Goal: Task Accomplishment & Management: Complete application form

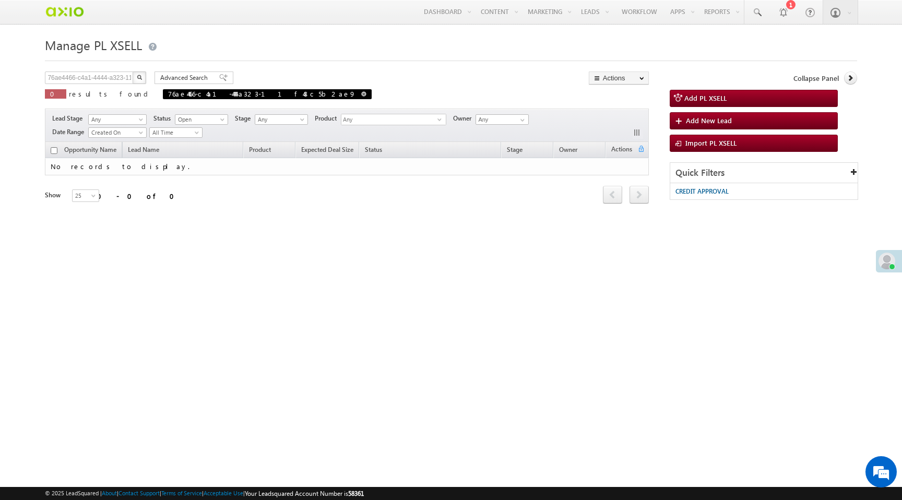
click at [361, 95] on span at bounding box center [363, 93] width 5 height 5
type input "Search PL XSELL"
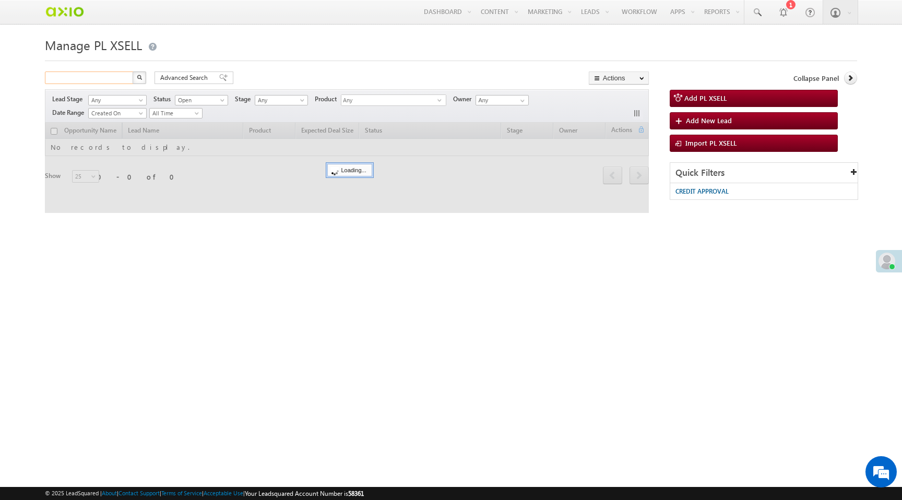
click at [107, 78] on input "text" at bounding box center [89, 78] width 89 height 13
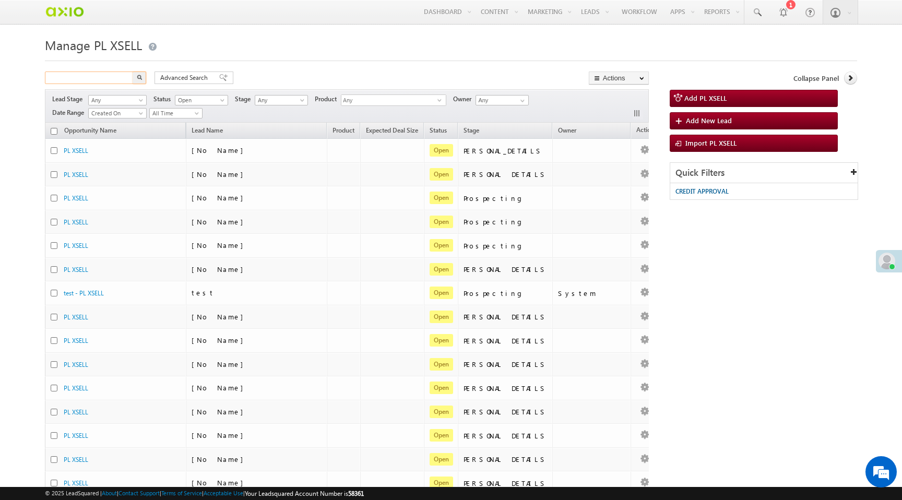
paste input "76ae4466-c4a1-4444-a323-11f48c5b2ae9"
click at [139, 80] on img "button" at bounding box center [139, 77] width 5 height 5
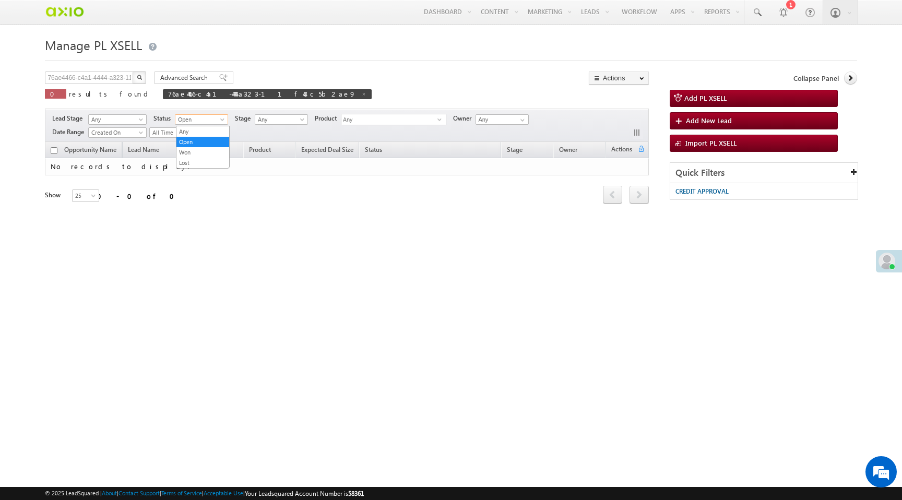
click at [205, 122] on span "Open" at bounding box center [200, 119] width 50 height 9
click at [202, 131] on link "Any" at bounding box center [203, 131] width 53 height 9
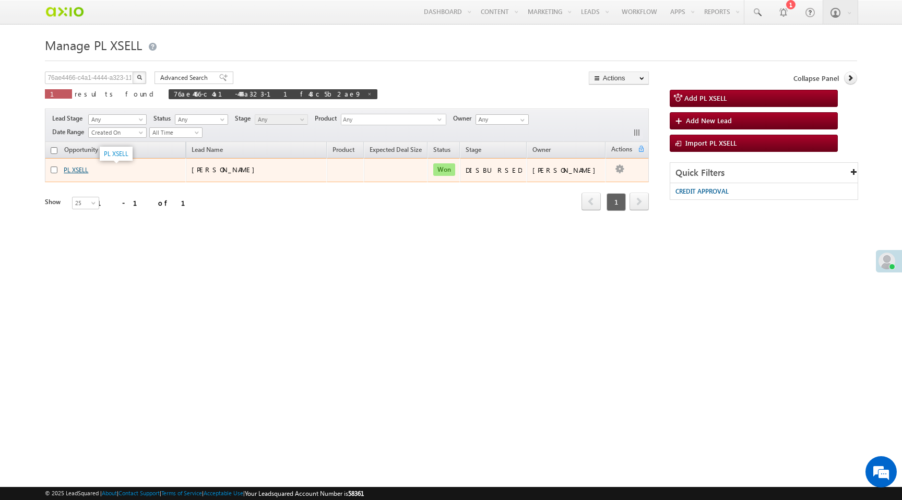
click at [81, 174] on link "PL XSELL" at bounding box center [76, 170] width 25 height 8
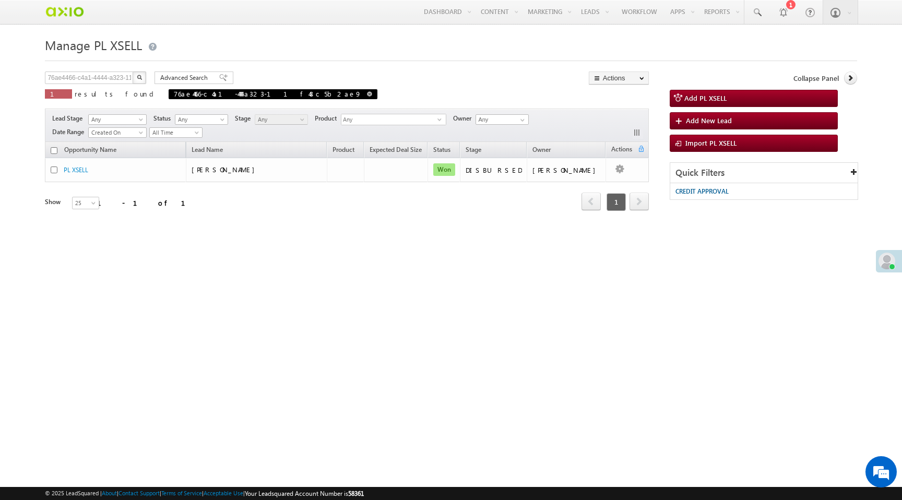
click at [367, 93] on span at bounding box center [369, 93] width 5 height 5
type input "Search PL XSELL"
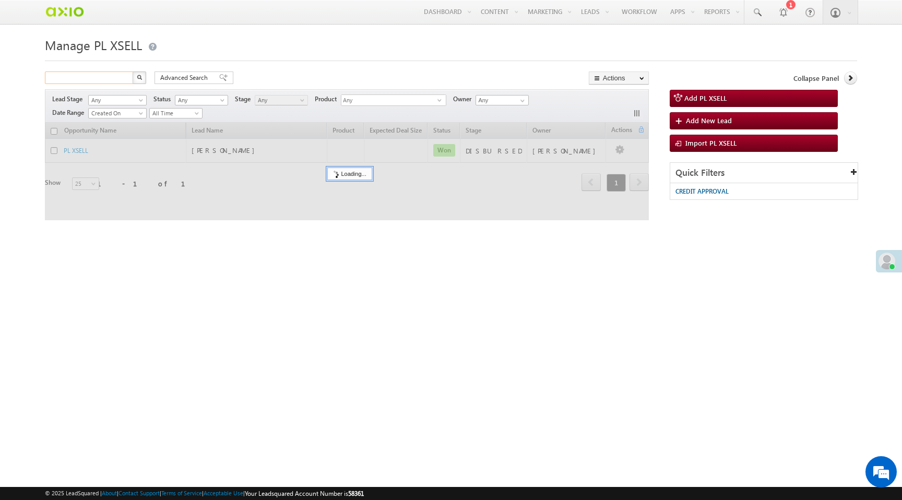
click at [107, 77] on input "text" at bounding box center [89, 78] width 89 height 13
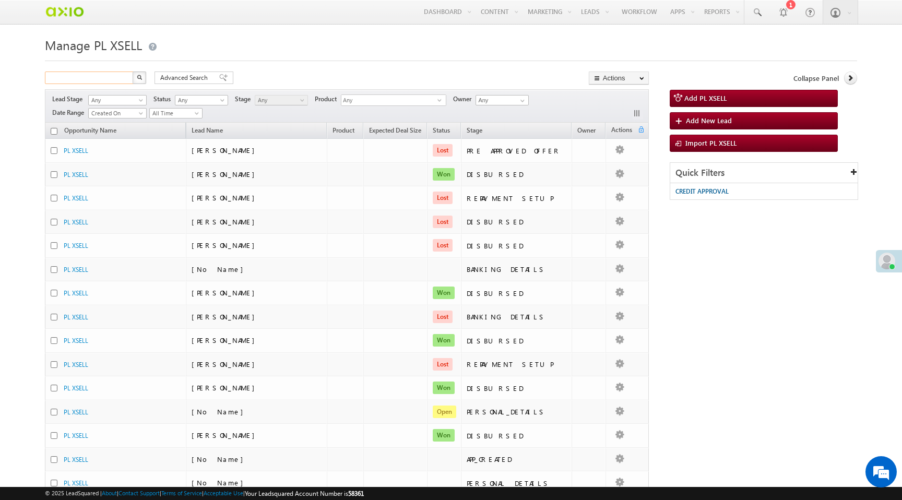
paste input "14bc873d-c502-4326-b9f4-9094f22bfe2c"
type input "14bc873d-c502-4326-b9f4-9094f22bfe2c"
click at [137, 80] on img "button" at bounding box center [139, 77] width 5 height 5
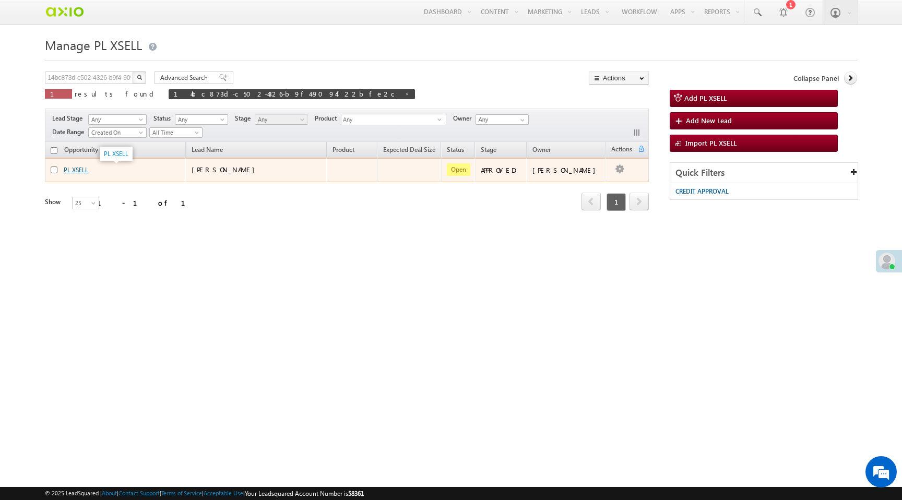
click at [79, 170] on link "PL XSELL" at bounding box center [76, 170] width 25 height 8
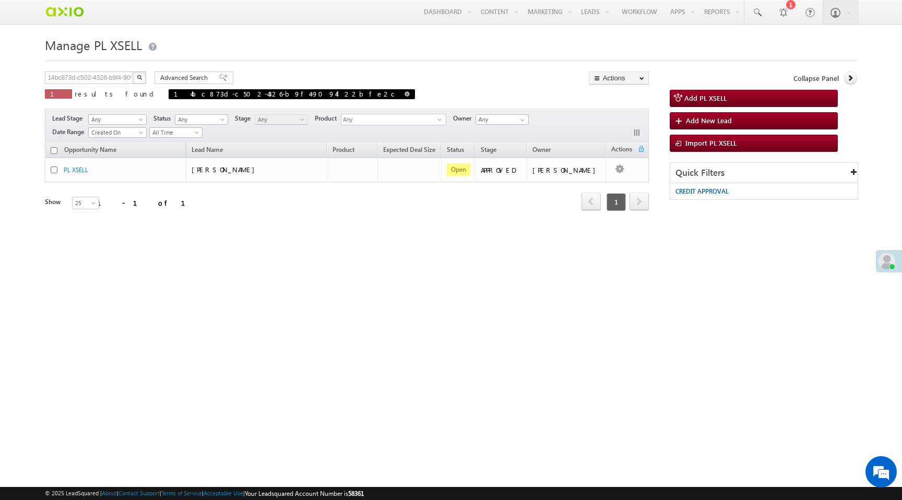
click at [405, 95] on span at bounding box center [407, 93] width 5 height 5
type input "Search PL XSELL"
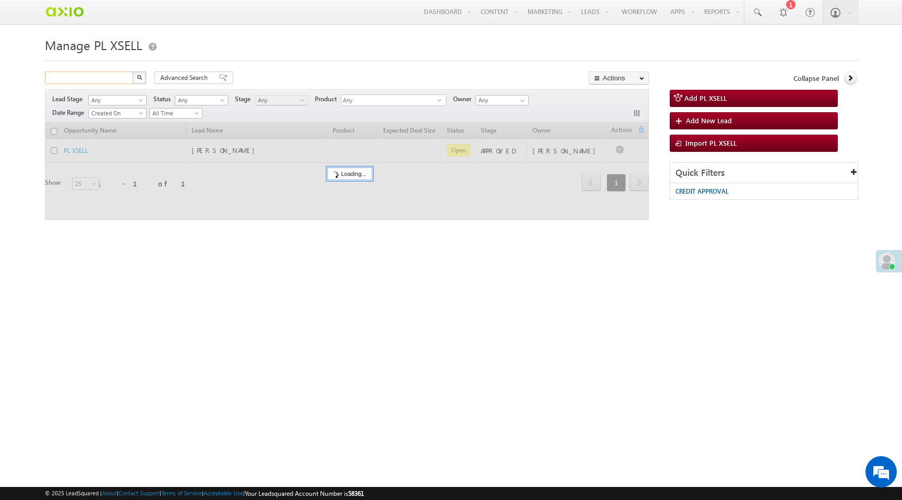
click at [95, 80] on input "text" at bounding box center [89, 78] width 89 height 13
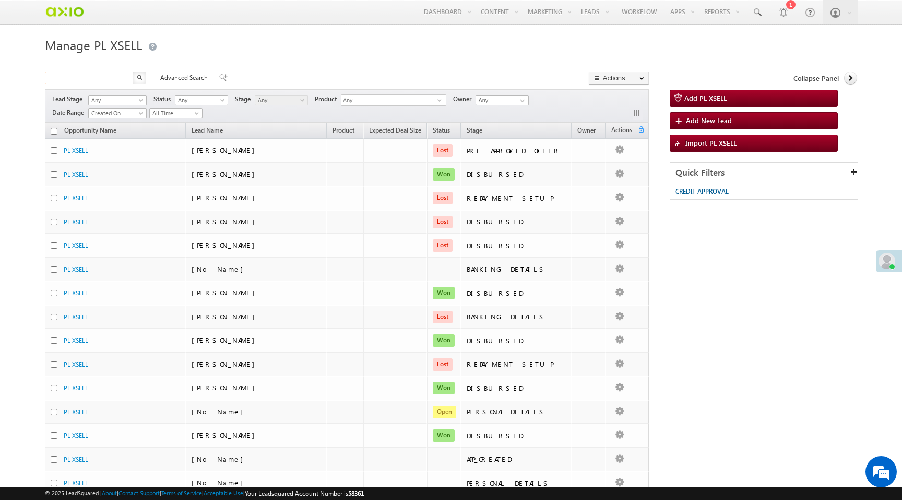
paste input "f20fa6a0-933b-45cf-b66e-d3b930268b2f"
click at [143, 76] on button "button" at bounding box center [140, 78] width 14 height 13
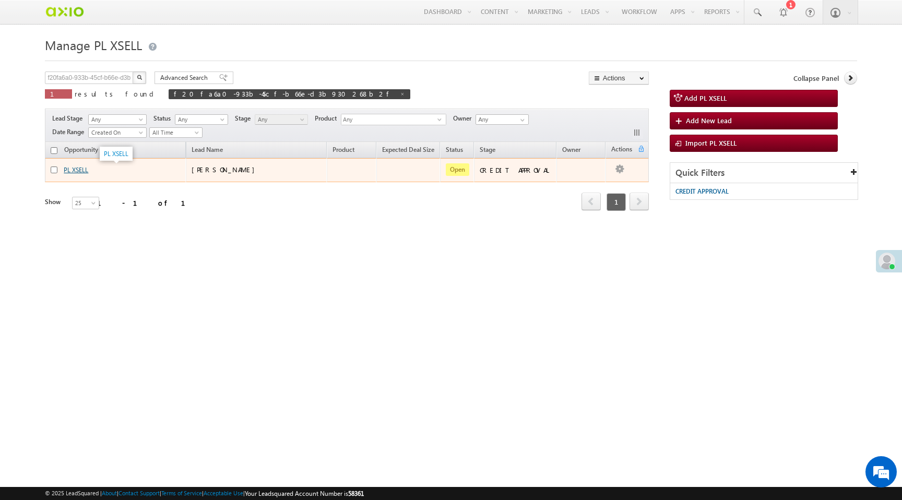
click at [82, 171] on link "PL XSELL" at bounding box center [76, 170] width 25 height 8
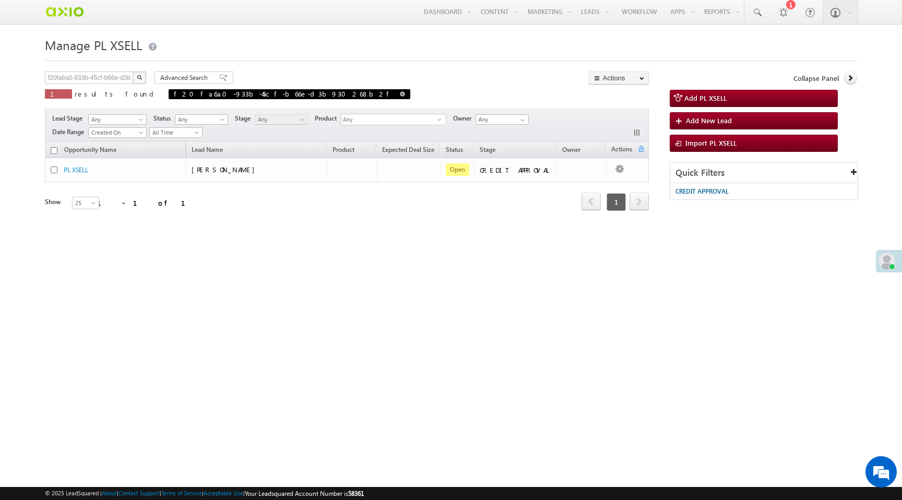
click at [400, 95] on span at bounding box center [402, 93] width 5 height 5
type input "Search PL XSELL"
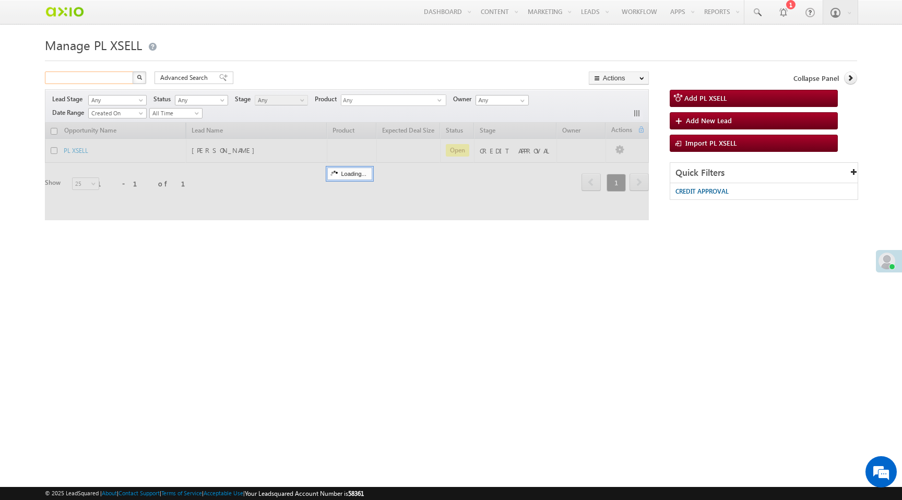
click at [95, 78] on input "text" at bounding box center [89, 78] width 89 height 13
paste input "76ae4466-c4a1-4444-a323-11f48c5b2ae9"
type input "76ae4466-c4a1-4444-a323-11f48c5b2ae9"
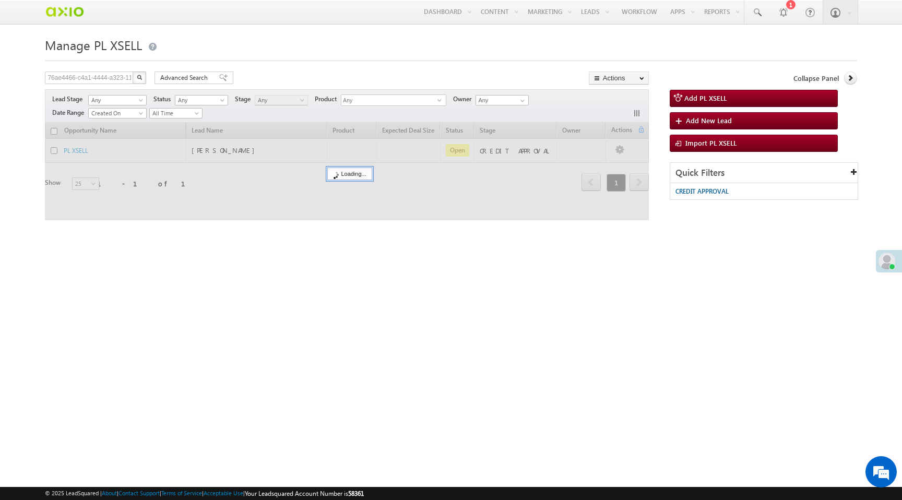
click at [142, 79] on button "button" at bounding box center [140, 78] width 14 height 13
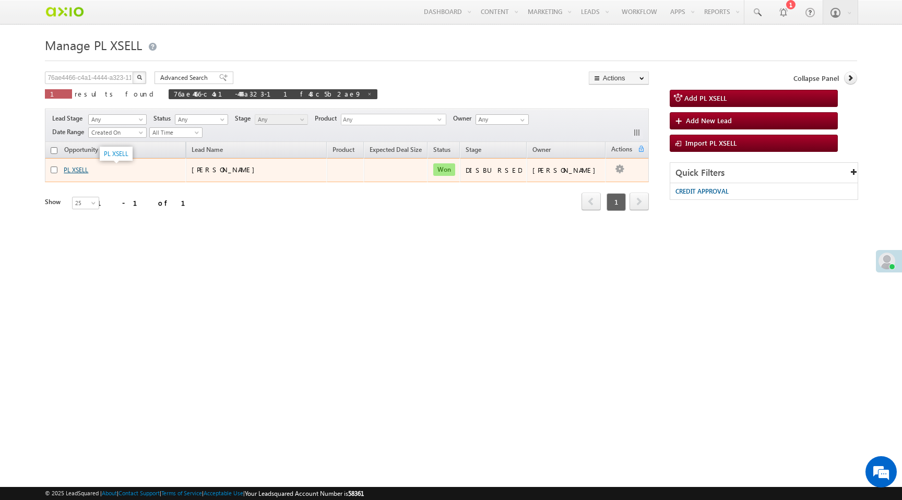
click at [81, 172] on link "PL XSELL" at bounding box center [76, 170] width 25 height 8
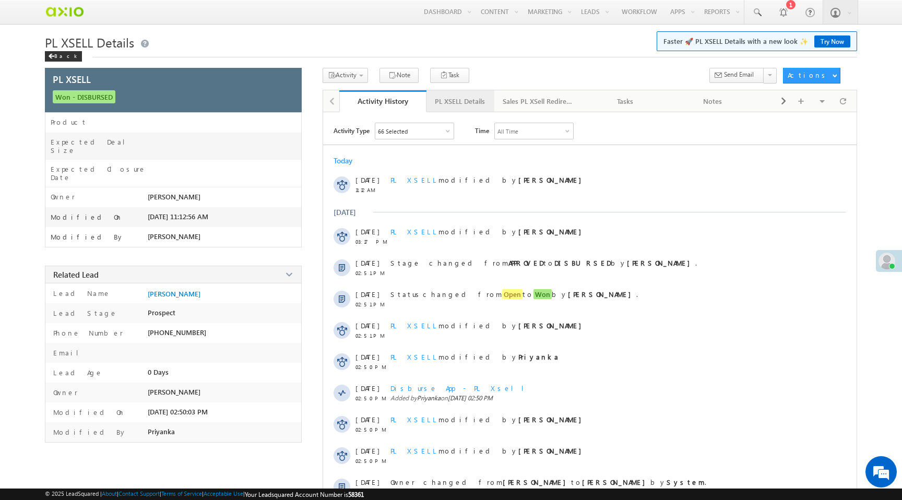
click at [465, 102] on div "PL XSELL Details" at bounding box center [460, 101] width 50 height 13
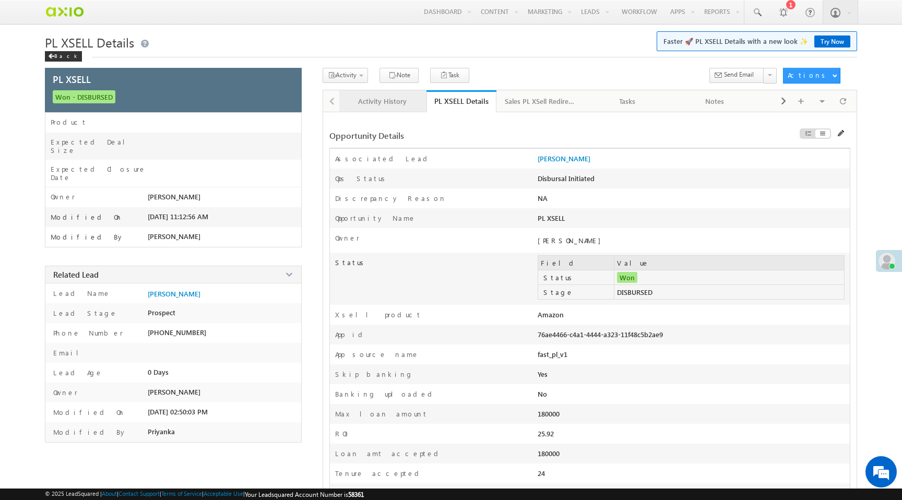
click at [382, 101] on div "Activity History" at bounding box center [383, 101] width 70 height 13
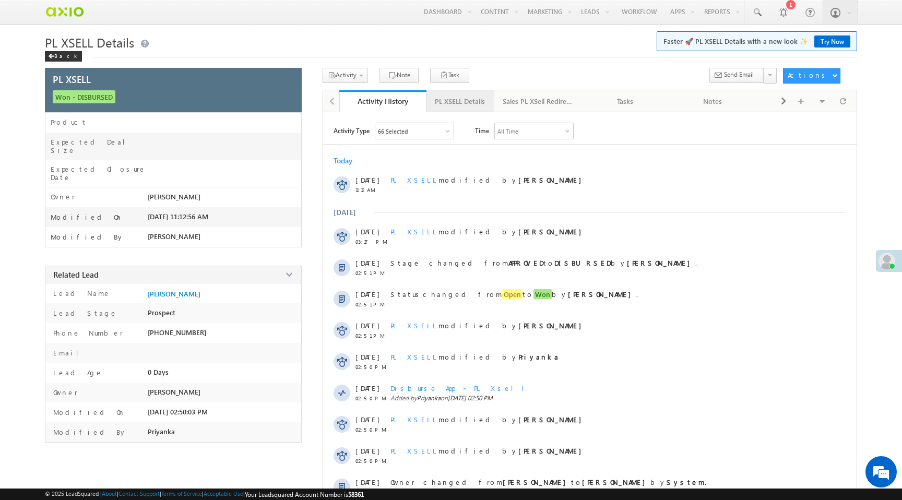
click at [456, 105] on div "PL XSELL Details" at bounding box center [460, 101] width 50 height 13
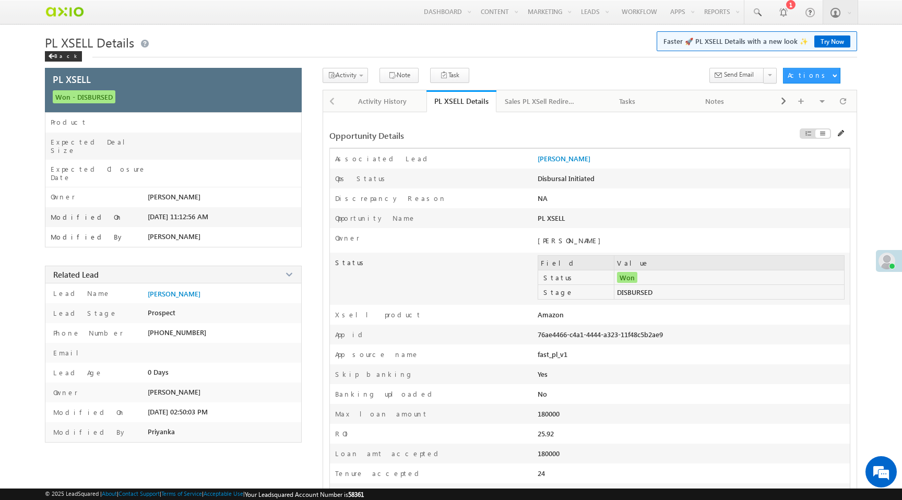
click at [641, 295] on td "DISBURSED" at bounding box center [730, 292] width 230 height 15
click at [628, 279] on span "Won" at bounding box center [627, 277] width 20 height 11
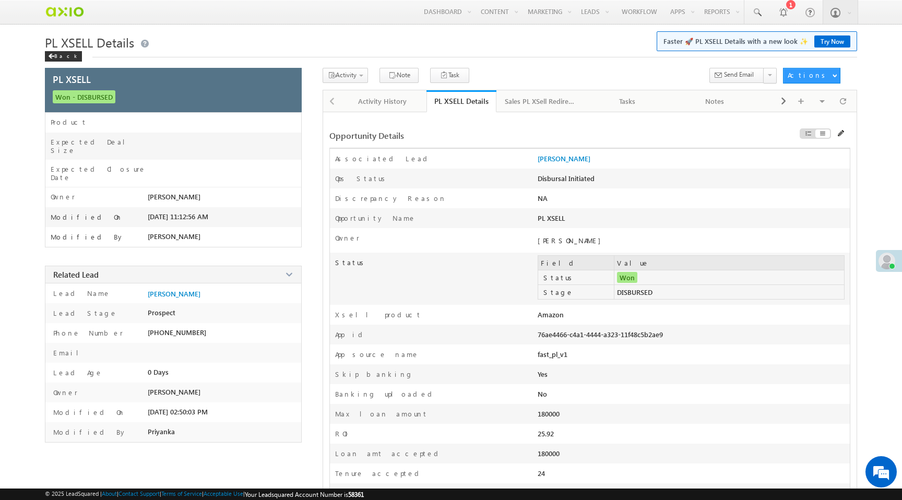
click at [637, 293] on td "DISBURSED" at bounding box center [730, 292] width 230 height 15
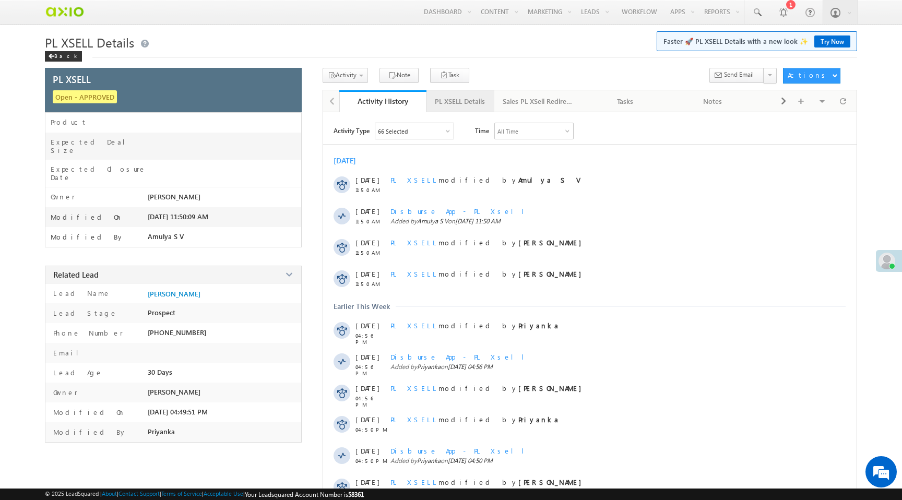
click at [472, 104] on div "PL XSELL Details" at bounding box center [460, 101] width 50 height 13
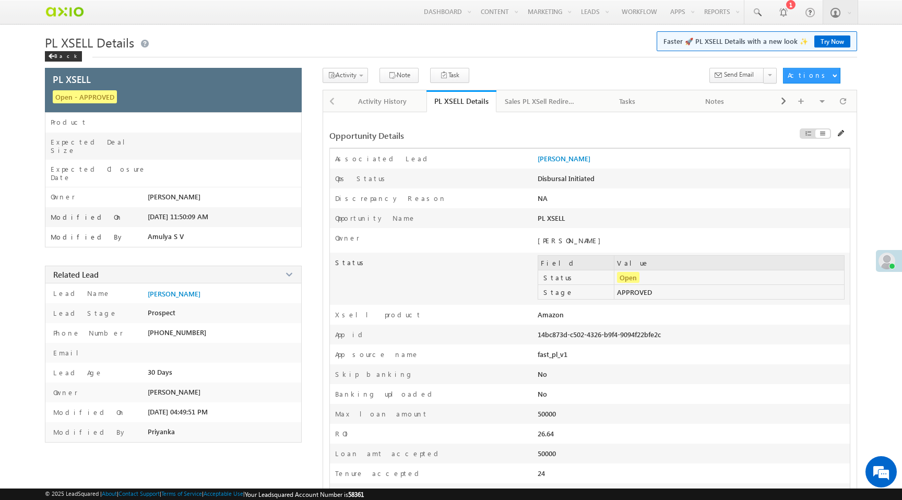
click at [558, 181] on div "Disbursal Initiated" at bounding box center [631, 181] width 187 height 15
click at [371, 108] on div "Activity History" at bounding box center [383, 101] width 70 height 13
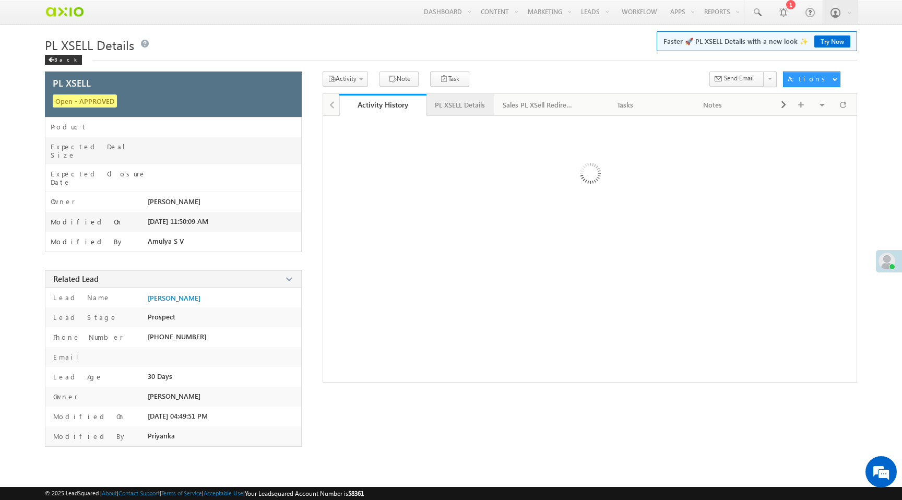
click at [474, 104] on div "PL XSELL Details" at bounding box center [460, 105] width 50 height 13
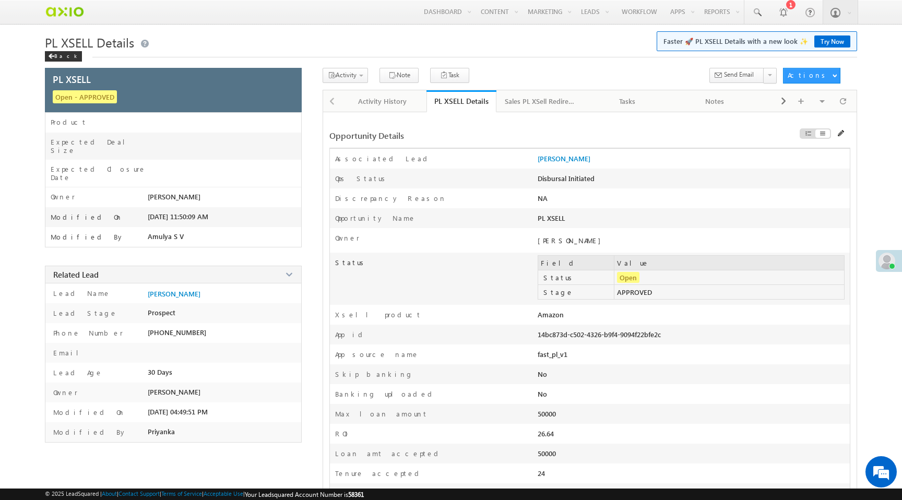
click at [580, 335] on div "14bc873d-c502-4326-b9f4-9094f22bfe2c" at bounding box center [631, 337] width 187 height 15
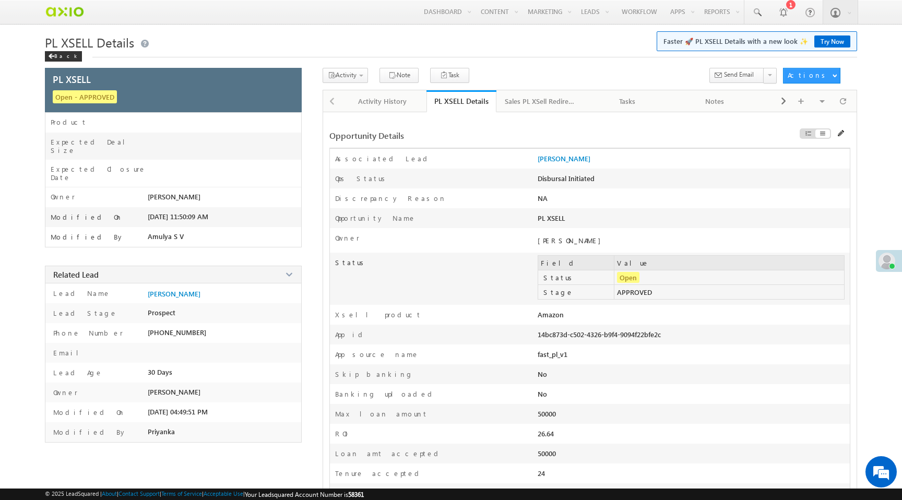
click at [580, 335] on div "14bc873d-c502-4326-b9f4-9094f22bfe2c" at bounding box center [631, 337] width 187 height 15
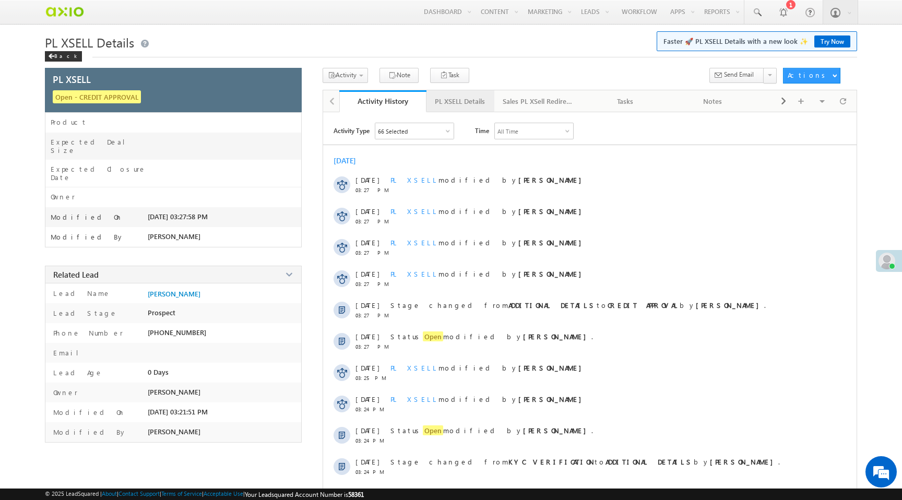
click at [463, 100] on div "PL XSELL Details" at bounding box center [460, 101] width 50 height 13
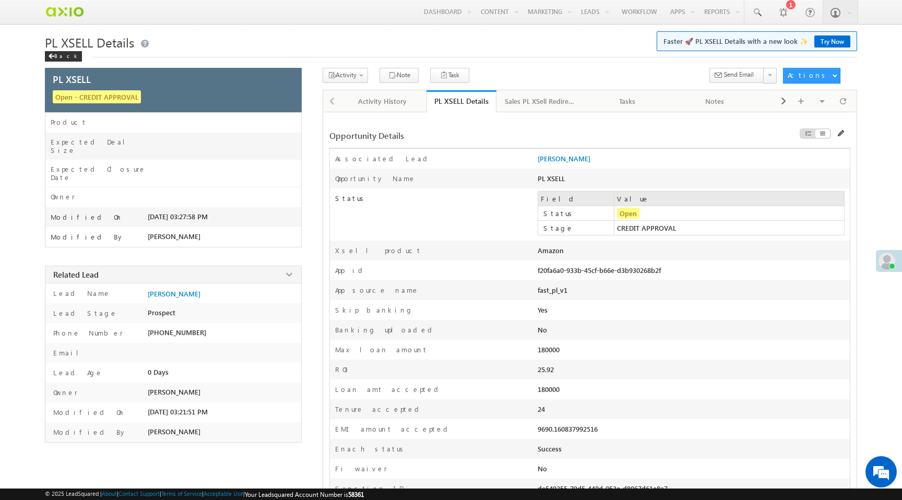
click at [622, 276] on div "f20fa6a0-933b-45cf-b66e-d3b930268b2f" at bounding box center [631, 273] width 187 height 15
copy div "f20fa6a0-933b-45cf-b66e-d3b930268b2f"
click at [355, 104] on span "Credit QC Form - PL Xsell" at bounding box center [379, 103] width 99 height 9
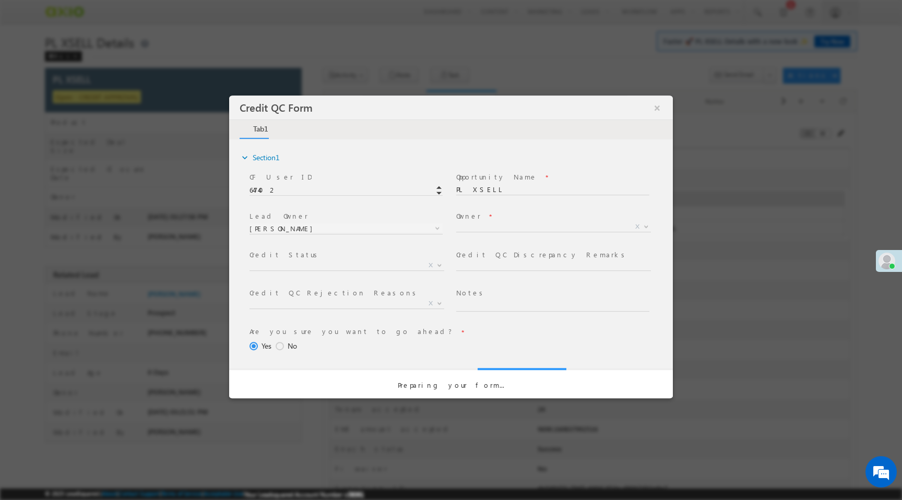
select select "50aed37f-b58e-11ec-8597-0681fe0b10f8"
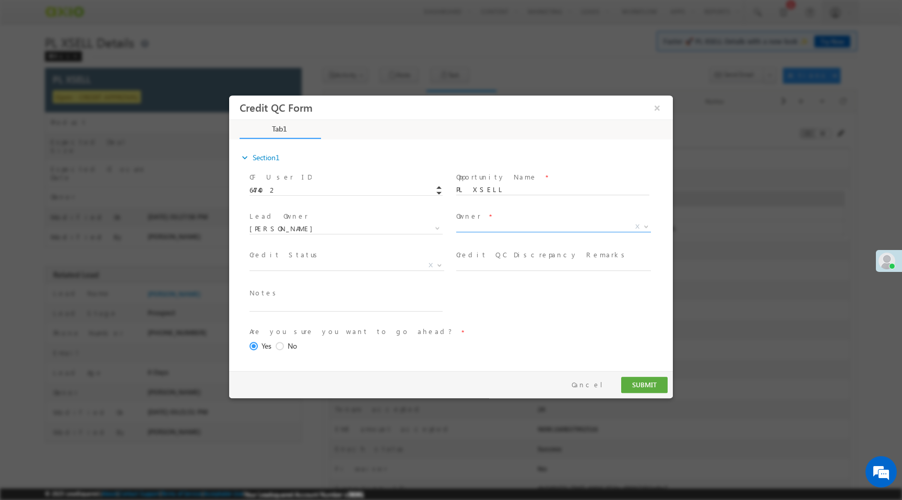
click at [484, 228] on span "X" at bounding box center [553, 227] width 195 height 10
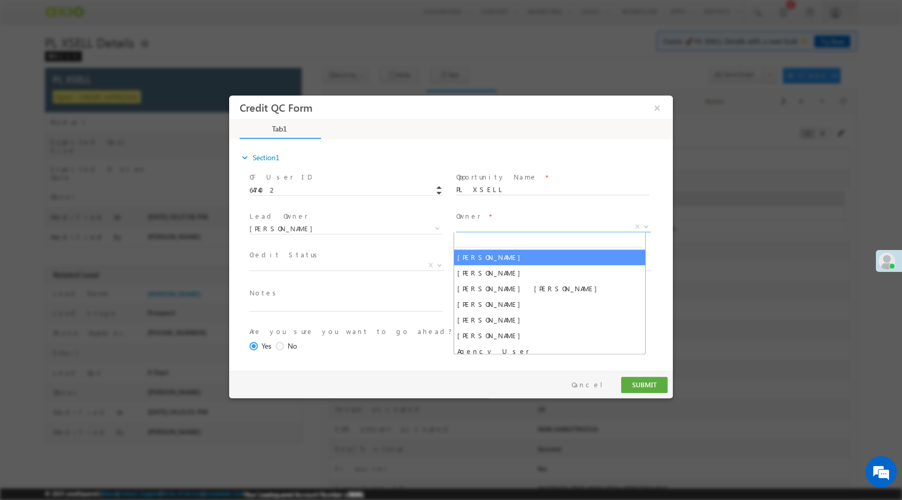
select select "65e28f60-3a0a-11ef-bbd2-0695f51e8b4b"
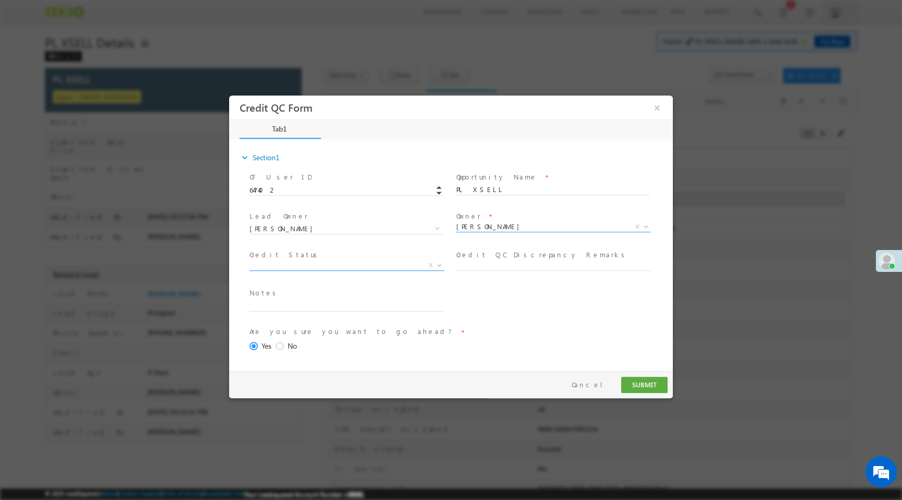
click at [375, 267] on span "X" at bounding box center [347, 266] width 195 height 10
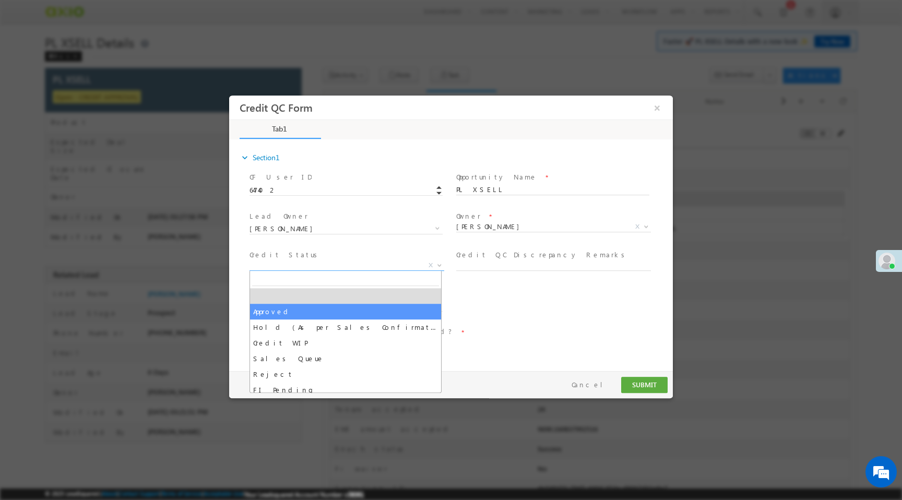
select select "Approved"
select select "NA"
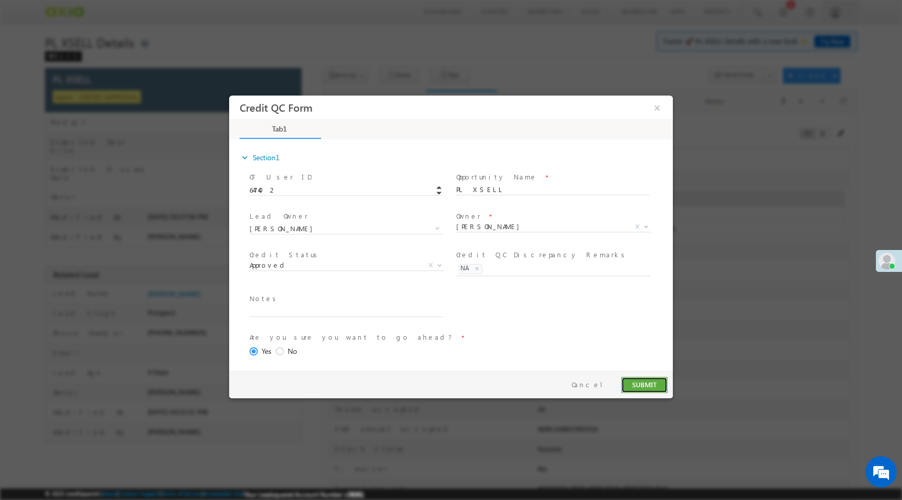
click at [657, 385] on button "SUBMIT" at bounding box center [644, 385] width 46 height 16
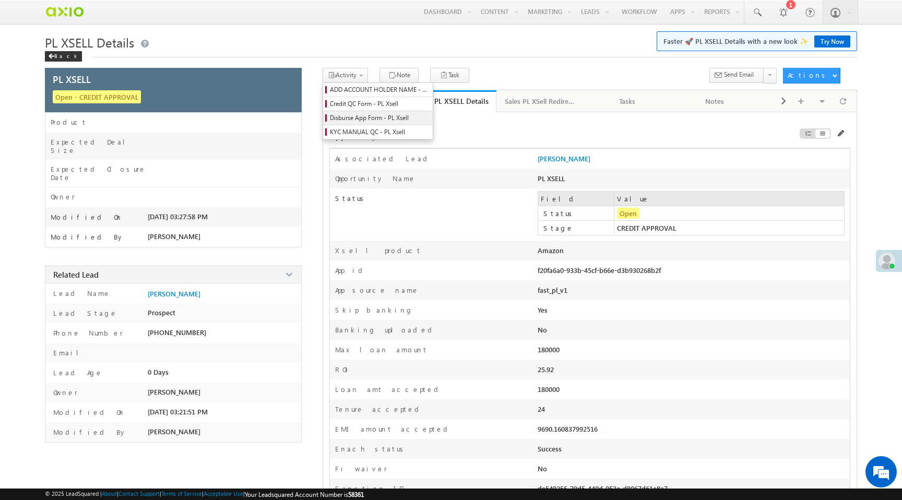
click at [366, 118] on span "Disburse App Form - PL Xsell" at bounding box center [379, 117] width 99 height 9
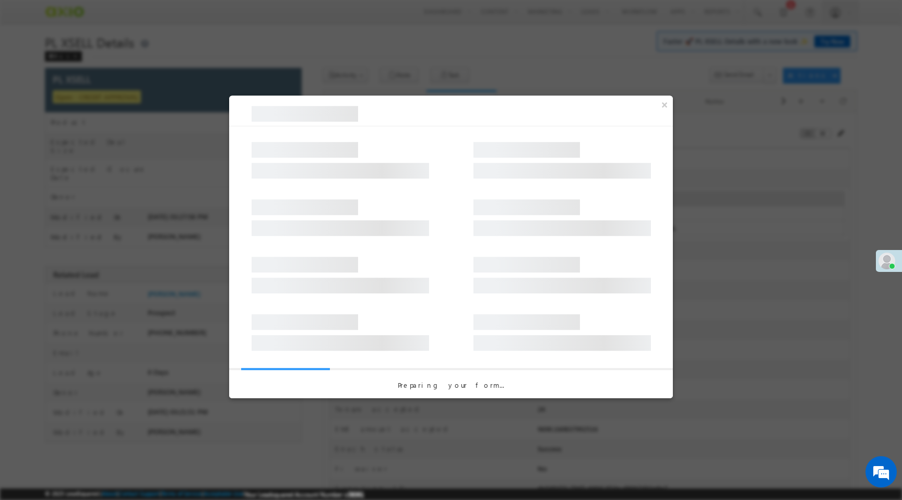
select select "PL XSell Disbursement Initiated"
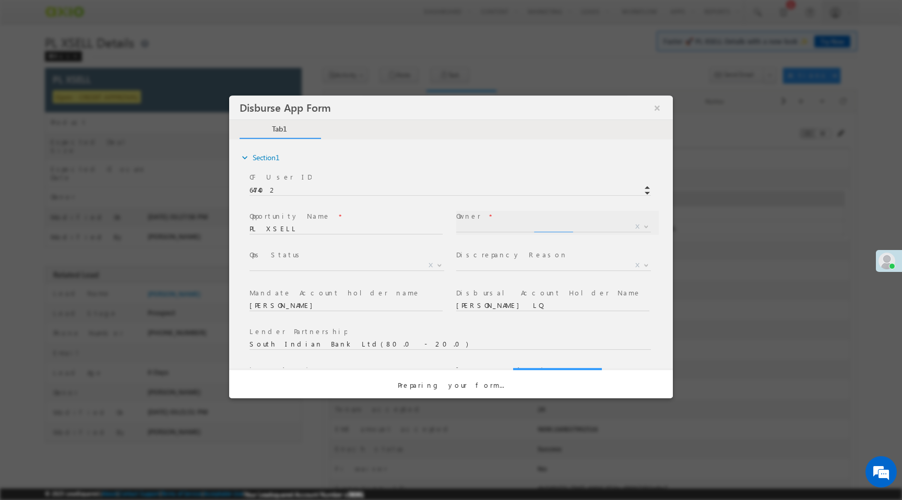
select select "65e28f60-3a0a-11ef-bbd2-0695f51e8b4b"
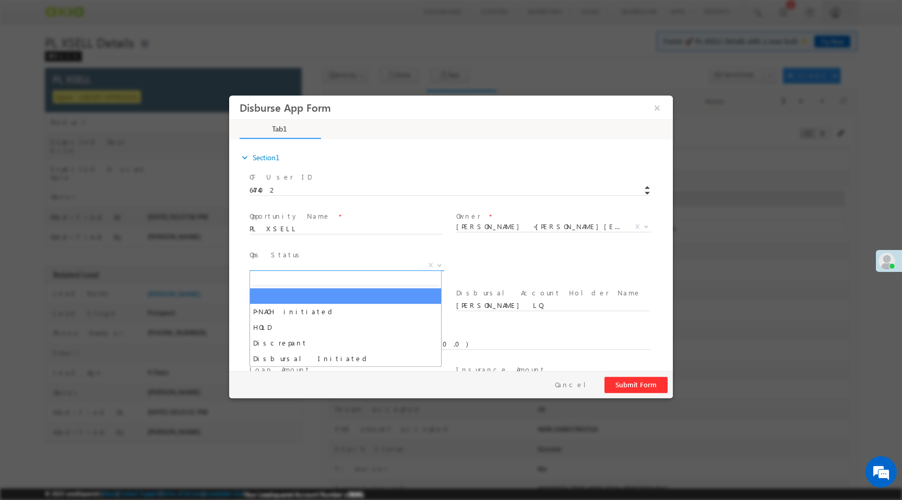
click at [332, 266] on span "X" at bounding box center [347, 266] width 195 height 10
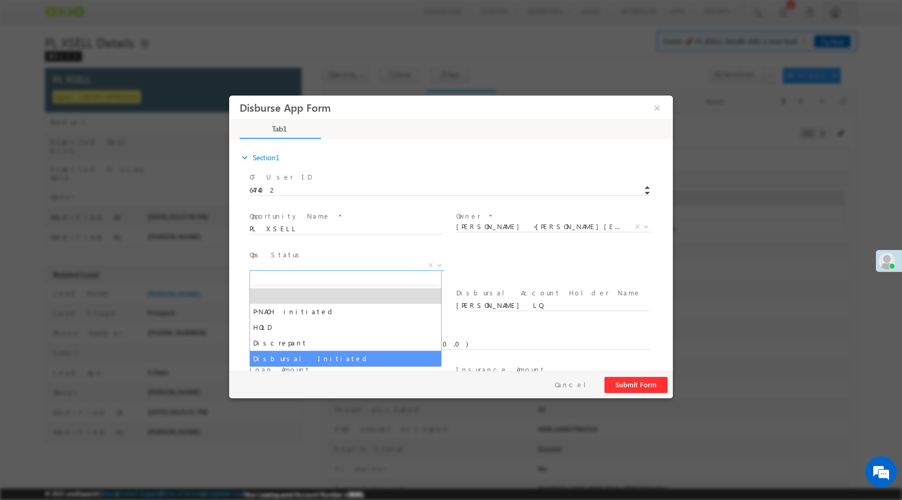
select select "Disbursal Initiated"
select select "NA"
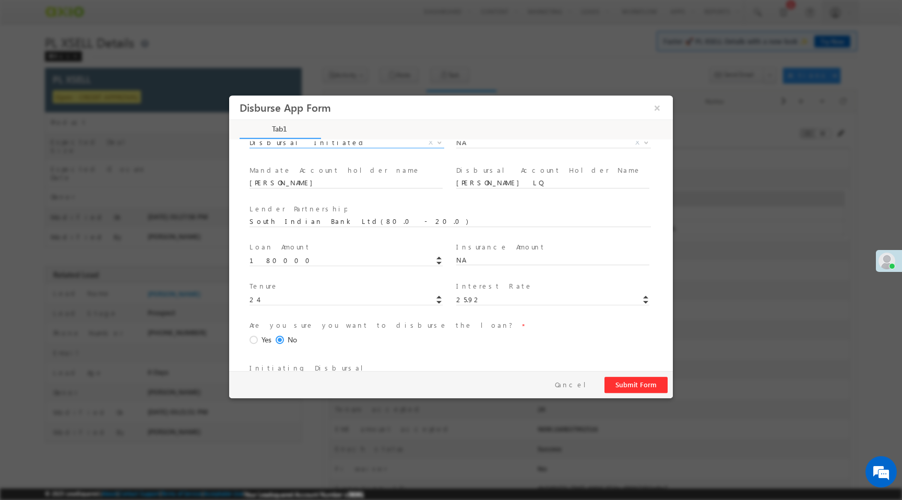
scroll to position [126, 0]
click at [259, 336] on span at bounding box center [255, 337] width 11 height 9
click at [229, 96] on input "Yes" at bounding box center [229, 96] width 0 height 0
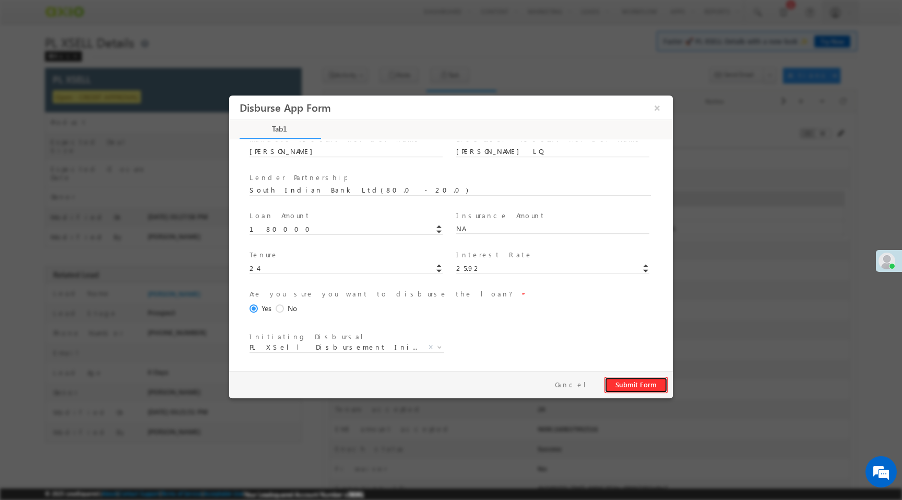
click at [637, 386] on button "Submit Form" at bounding box center [636, 385] width 63 height 16
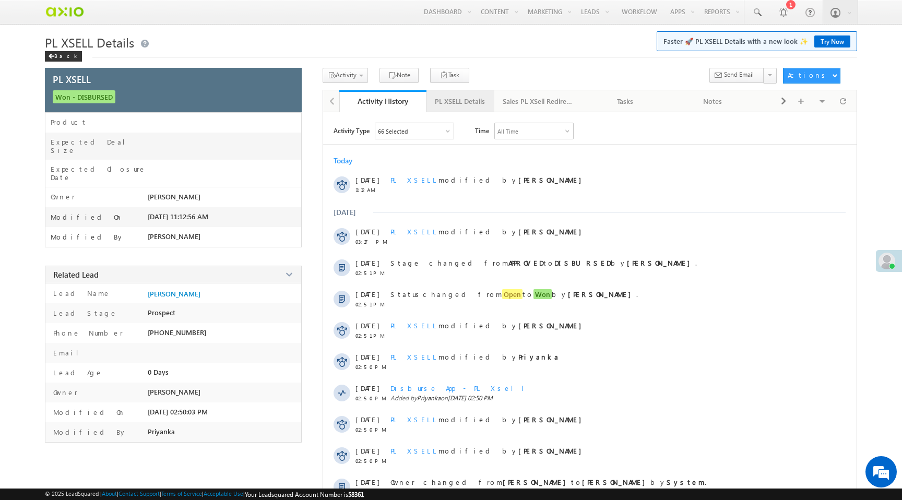
click at [455, 98] on div "PL XSELL Details" at bounding box center [460, 101] width 50 height 13
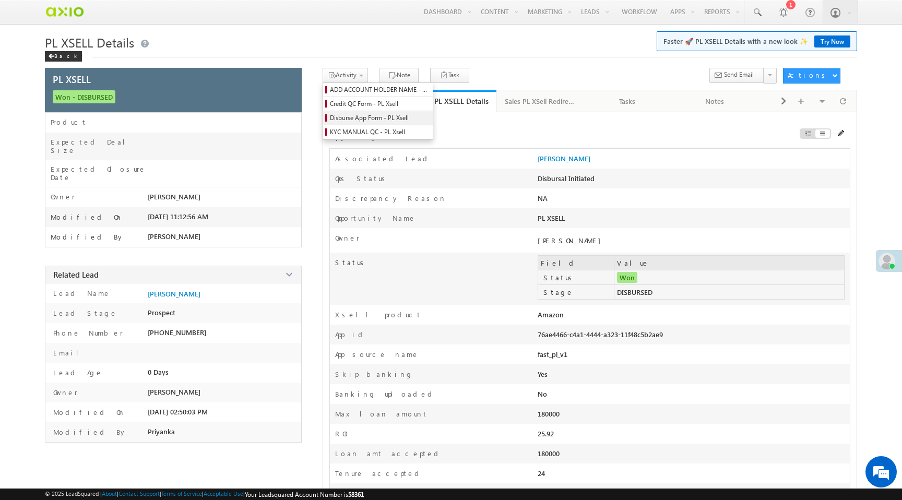
click at [361, 120] on span "Disburse App Form - PL Xsell" at bounding box center [379, 117] width 99 height 9
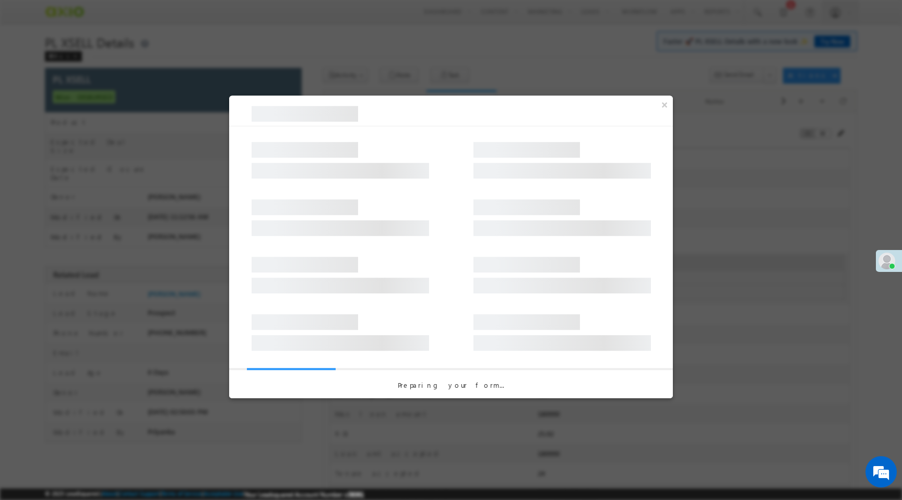
select select "Disbursal Initiated"
select select "NA"
select select "PL XSell Disbursement Initiated"
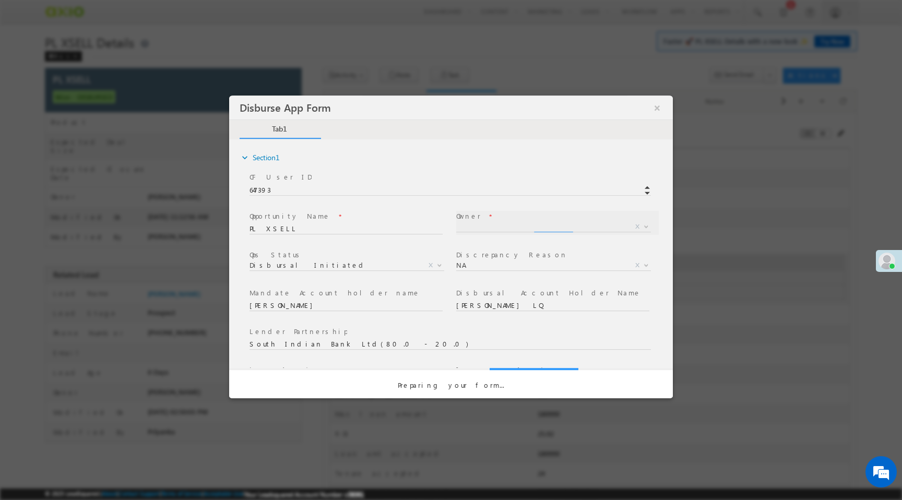
select select "a9bb649e-8900-11ee-aeac-0643ecf67fe6"
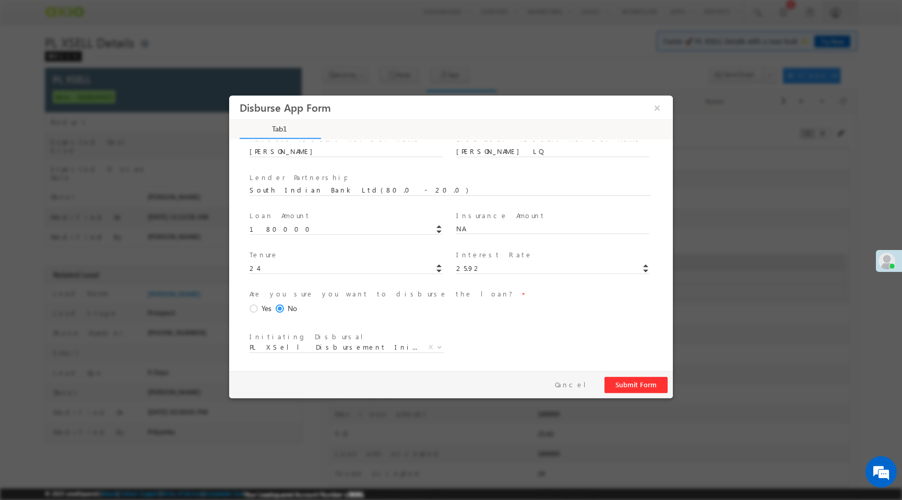
scroll to position [154, 0]
click at [262, 305] on span "Yes" at bounding box center [267, 308] width 10 height 11
click at [229, 96] on input "Yes" at bounding box center [229, 96] width 0 height 0
click at [624, 387] on button "Submit Form" at bounding box center [636, 385] width 63 height 16
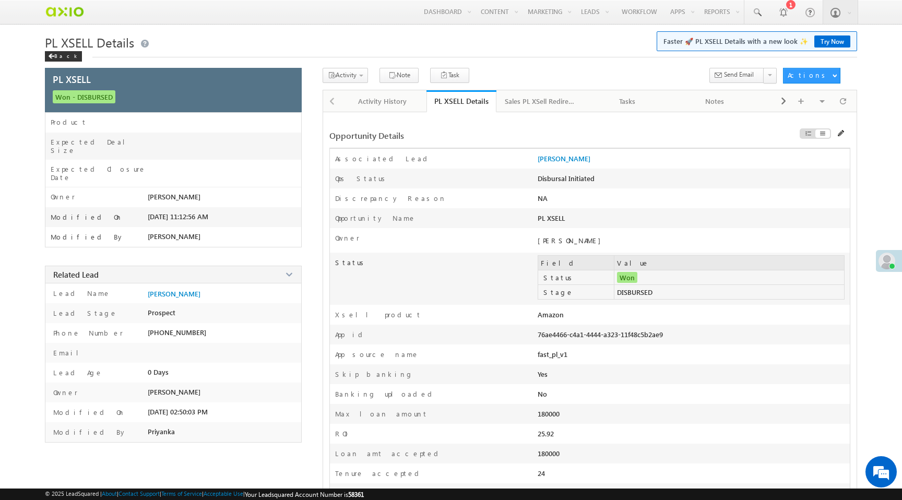
click at [643, 295] on td "DISBURSED" at bounding box center [730, 292] width 230 height 15
